Goal: Task Accomplishment & Management: Complete application form

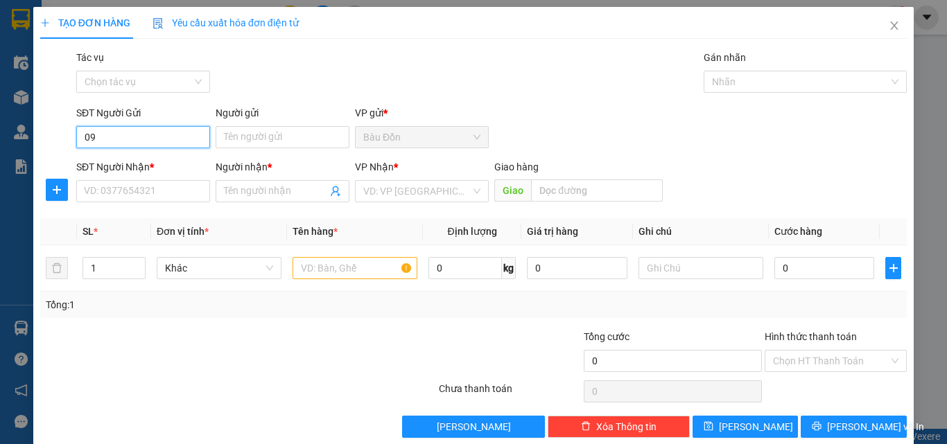
type input "0"
type input "0937603974"
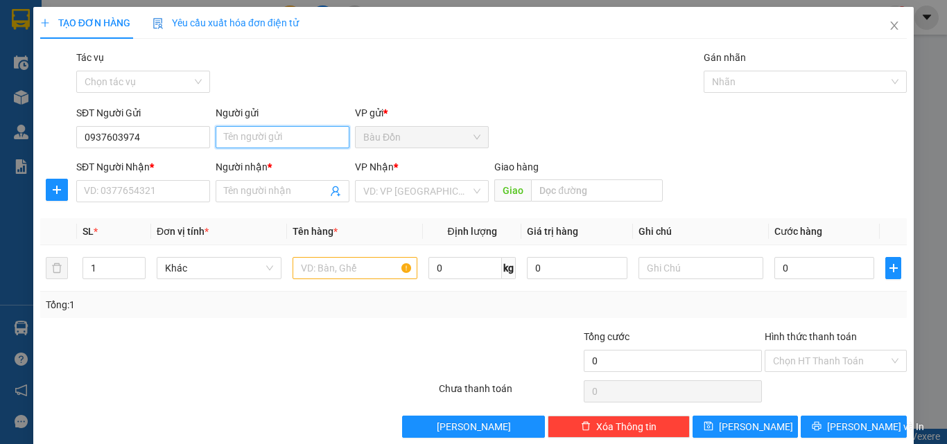
click at [254, 140] on input "Người gửi" at bounding box center [283, 137] width 134 height 22
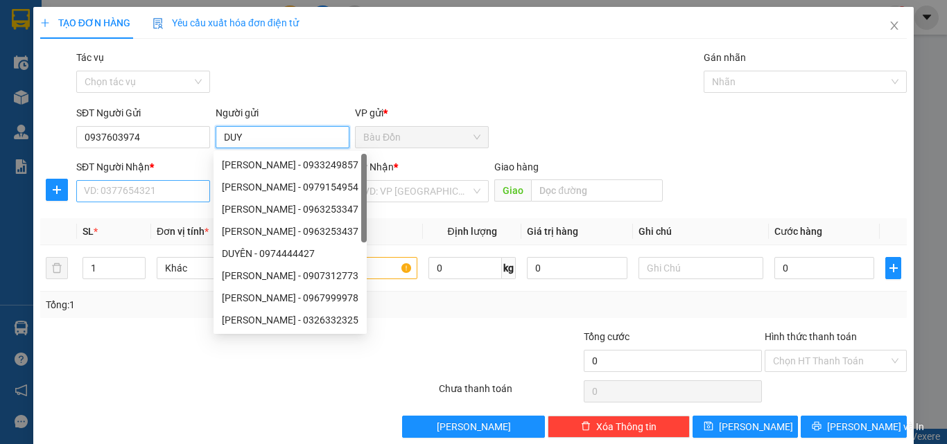
type input "DUY"
click at [113, 191] on input "SĐT Người Nhận *" at bounding box center [143, 191] width 134 height 22
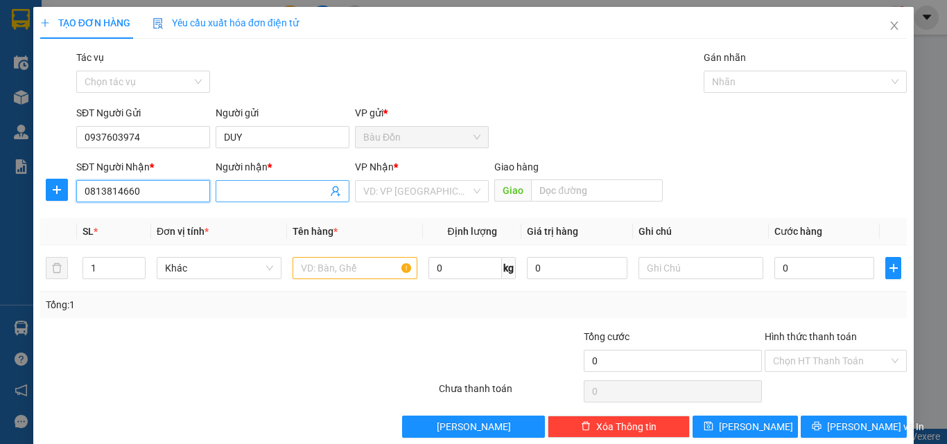
type input "0813814660"
click at [239, 193] on input "Người nhận *" at bounding box center [275, 191] width 103 height 15
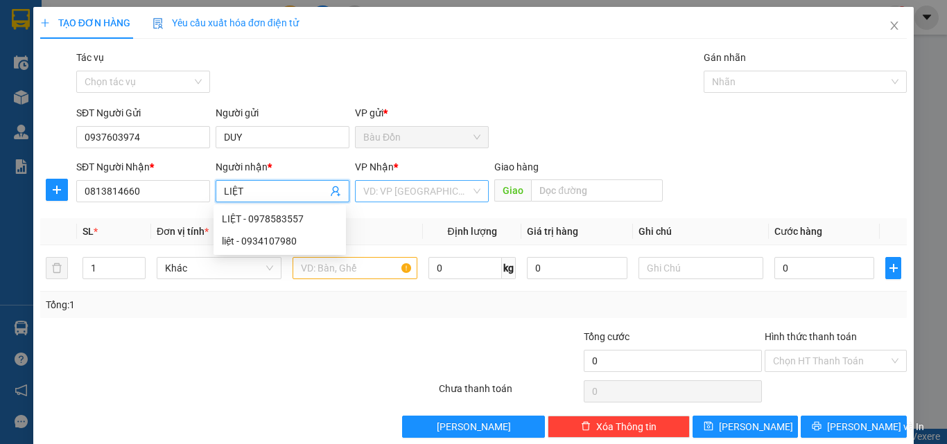
type input "LIỆT"
click at [387, 184] on input "search" at bounding box center [416, 191] width 107 height 21
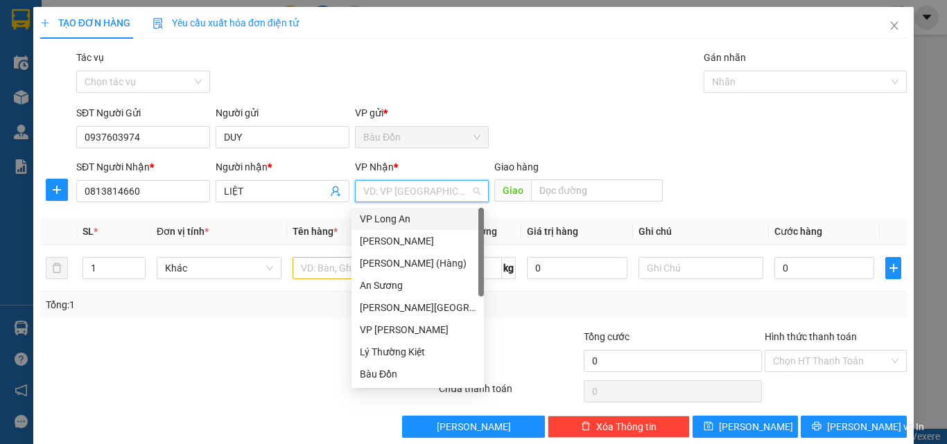
type input "A"
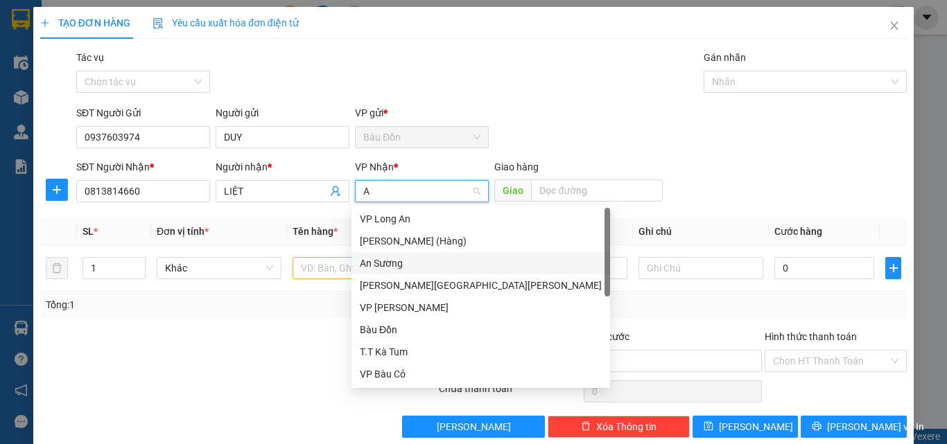
click at [399, 265] on div "An Sương" at bounding box center [481, 263] width 242 height 15
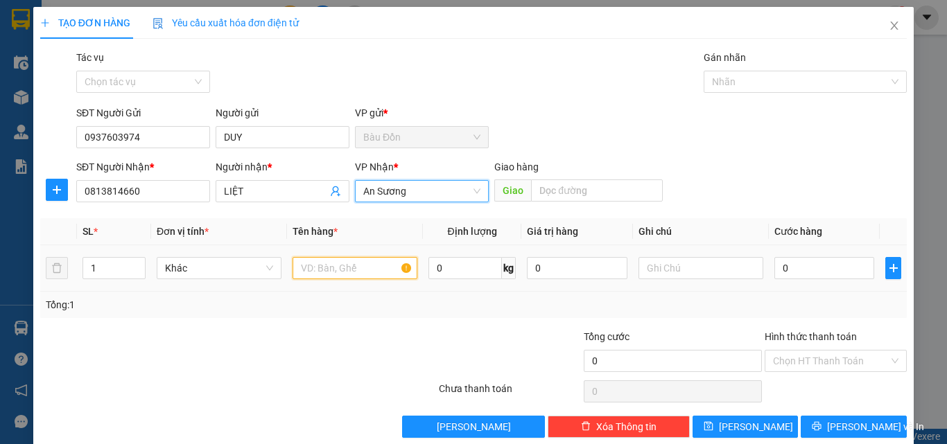
click at [324, 267] on input "text" at bounding box center [355, 268] width 125 height 22
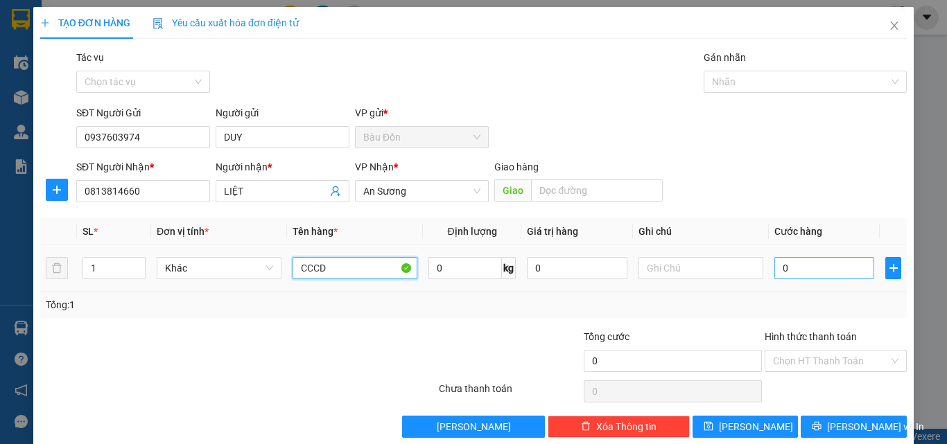
type input "CCCD"
click at [786, 266] on input "0" at bounding box center [824, 268] width 100 height 22
type input "3"
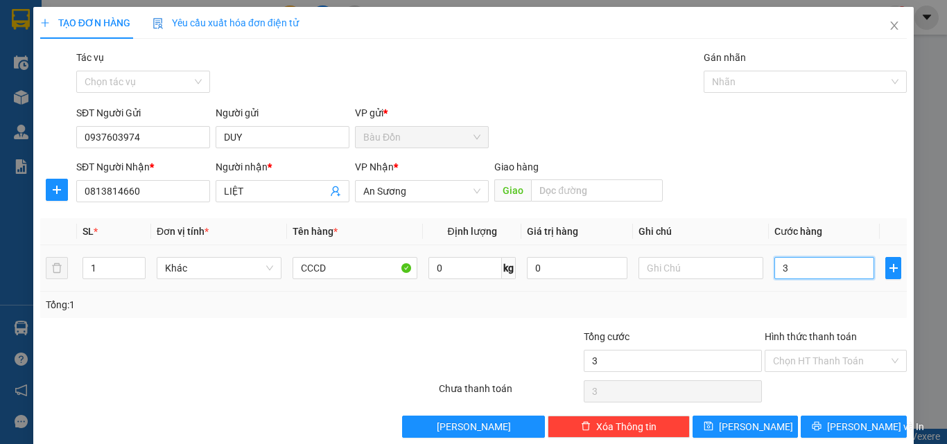
type input "30"
type input "300"
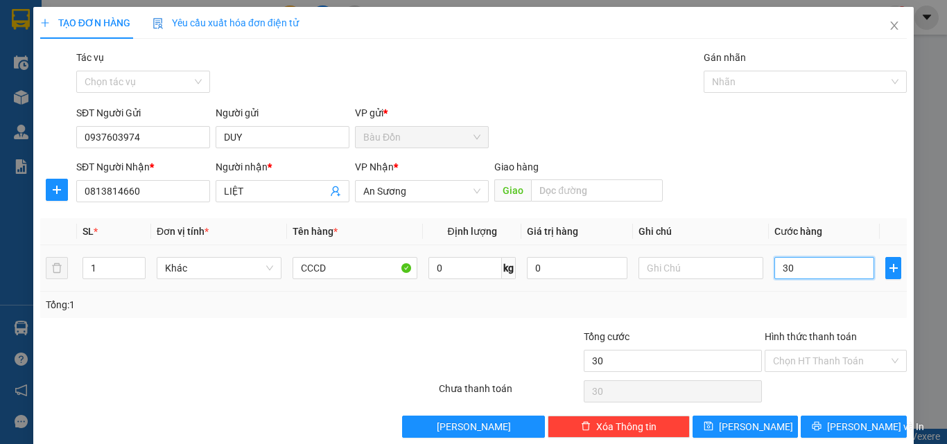
type input "300"
type input "3.000"
type input "30.000"
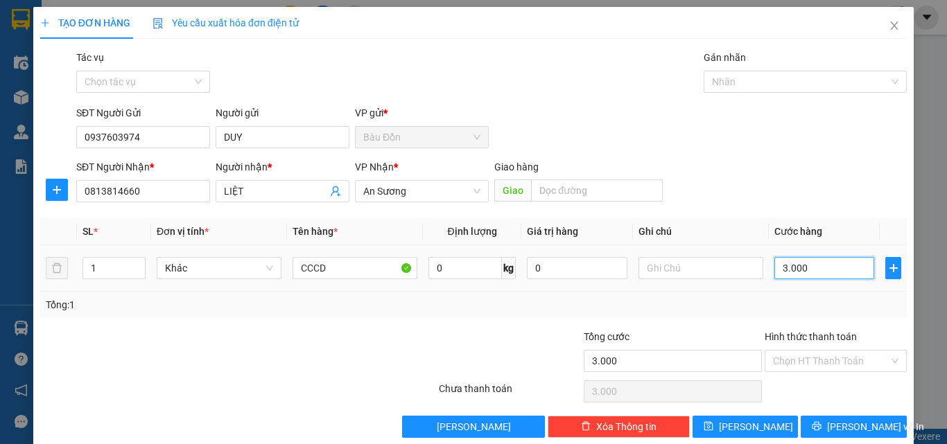
type input "30.000"
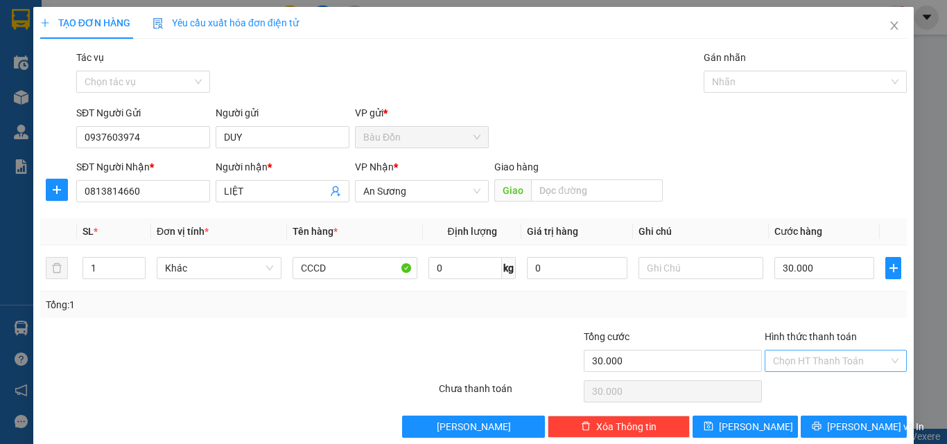
click at [823, 359] on input "Hình thức thanh toán" at bounding box center [831, 361] width 116 height 21
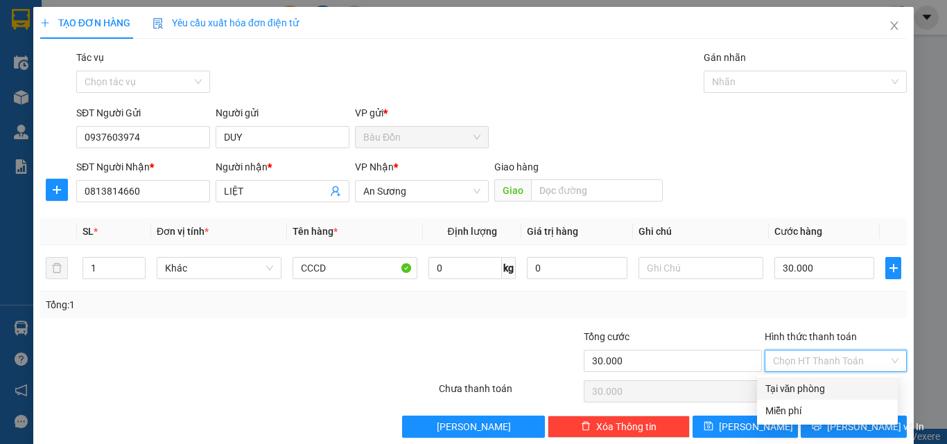
click at [813, 385] on div "Tại văn phòng" at bounding box center [827, 388] width 124 height 15
type input "0"
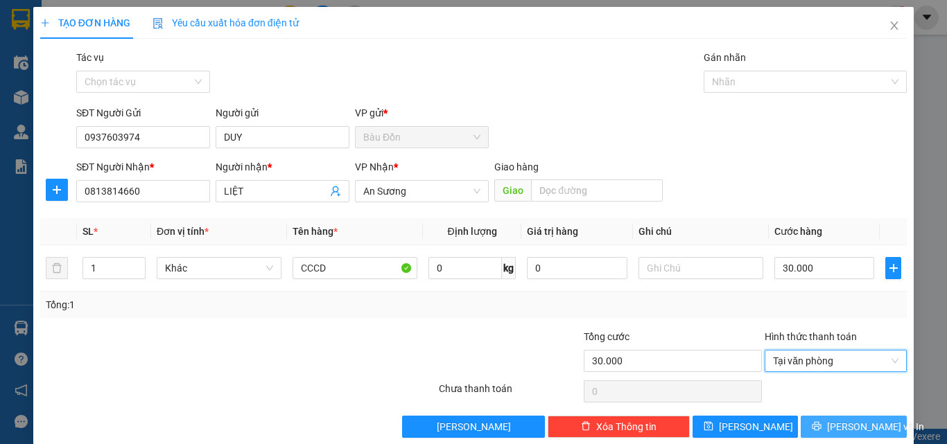
click at [822, 429] on icon "printer" at bounding box center [817, 426] width 9 height 9
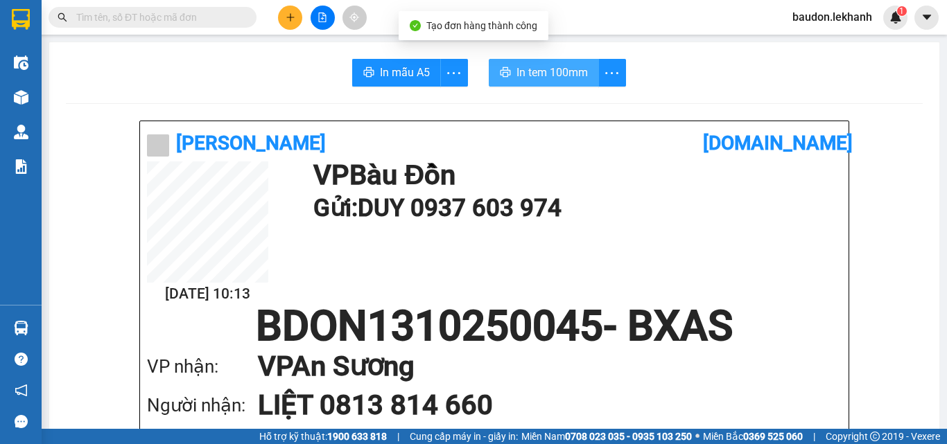
click at [534, 86] on button "In tem 100mm" at bounding box center [544, 73] width 110 height 28
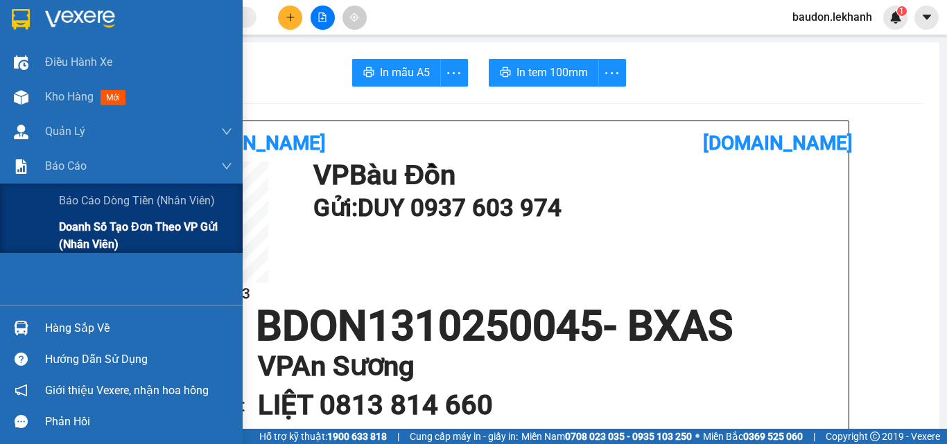
click at [85, 230] on span "Doanh số tạo đơn theo VP gửi (nhân viên)" at bounding box center [145, 235] width 173 height 35
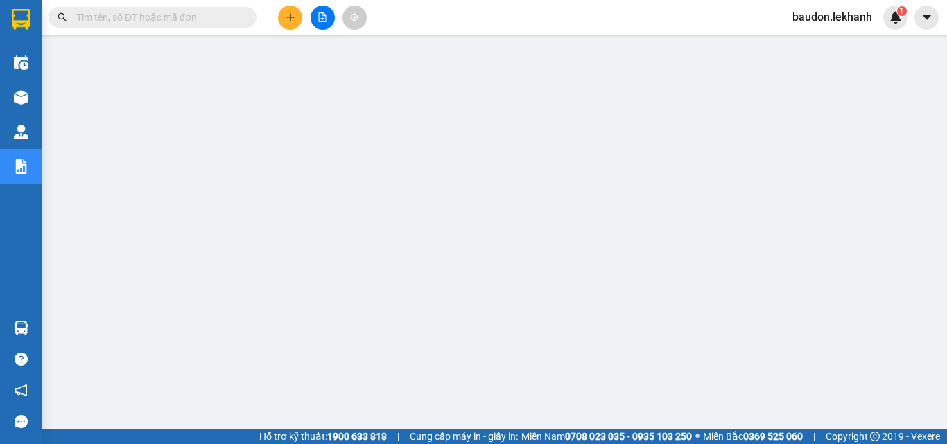
click at [186, 21] on input "text" at bounding box center [158, 17] width 164 height 15
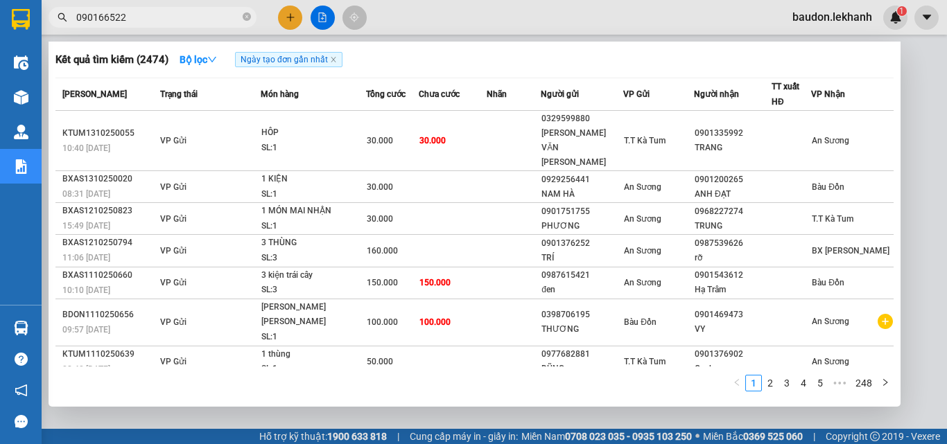
type input "0901665228"
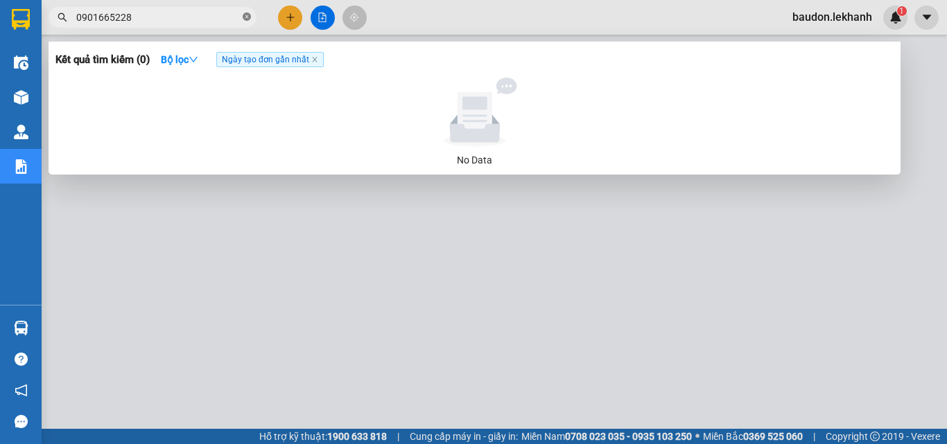
click at [244, 16] on icon "close-circle" at bounding box center [247, 16] width 8 height 8
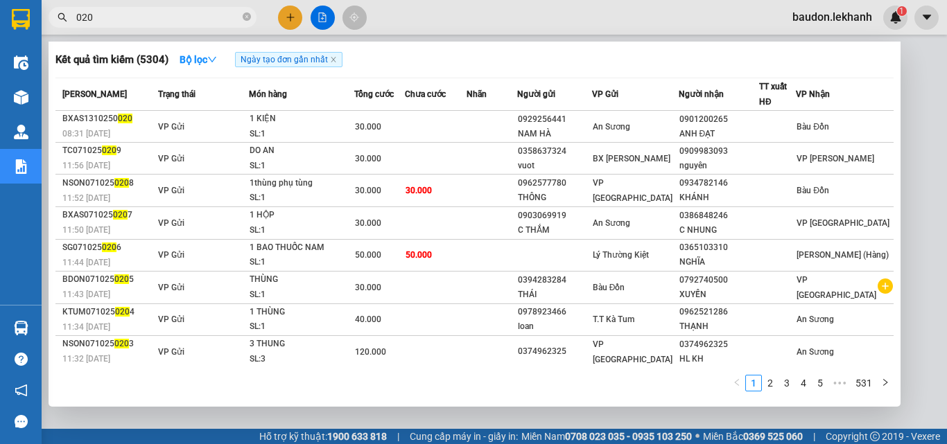
type input "020"
